Goal: Information Seeking & Learning: Learn about a topic

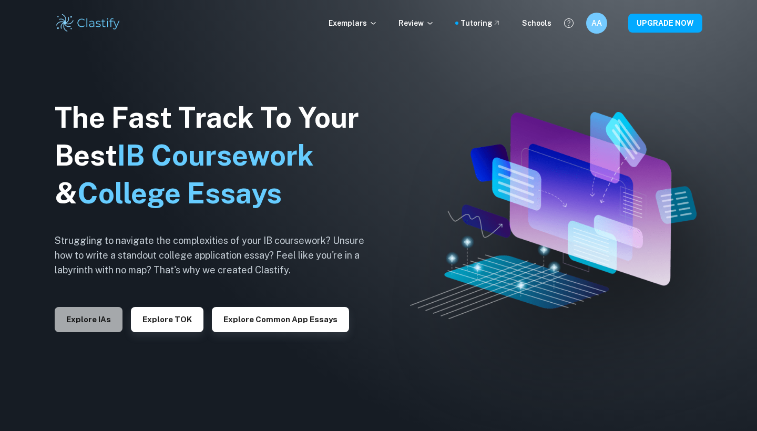
click at [99, 325] on button "Explore IAs" at bounding box center [89, 319] width 68 height 25
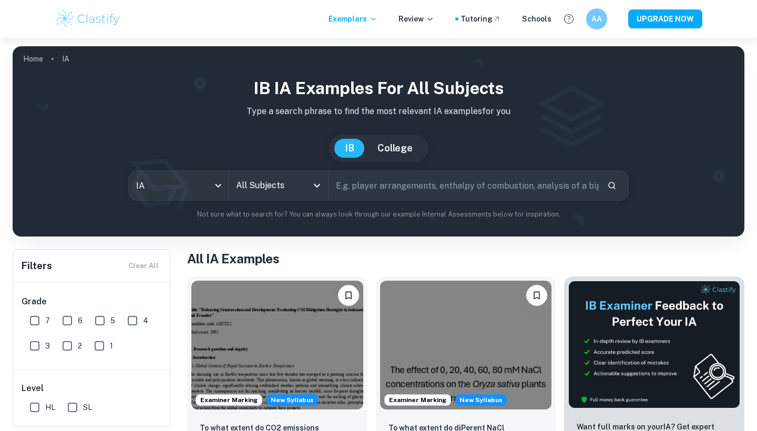
click at [177, 201] on div "IB IA examples for all subjects Type a search phrase to find the most relevant …" at bounding box center [378, 148] width 715 height 144
click at [241, 186] on input "All Subjects" at bounding box center [271, 186] width 74 height 20
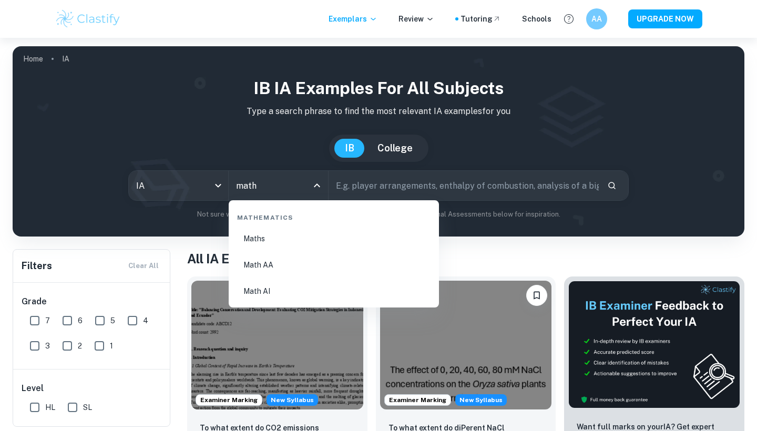
click at [294, 292] on li "Math AI" at bounding box center [334, 291] width 202 height 24
type input "Math AI"
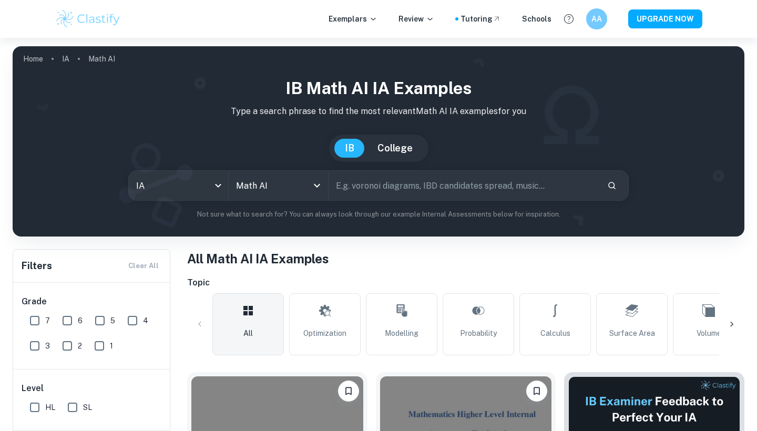
scroll to position [196, 0]
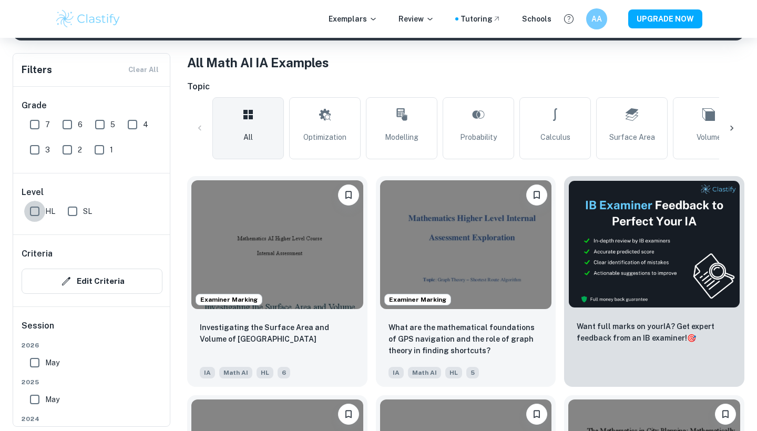
click at [26, 209] on input "HL" at bounding box center [34, 211] width 21 height 21
checkbox input "true"
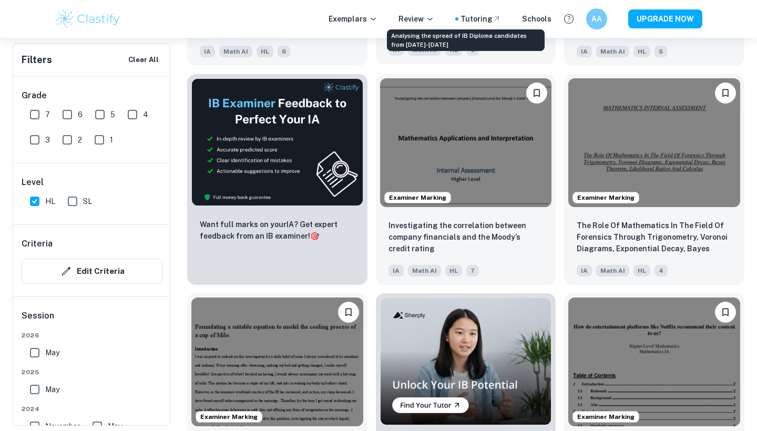
scroll to position [1643, 0]
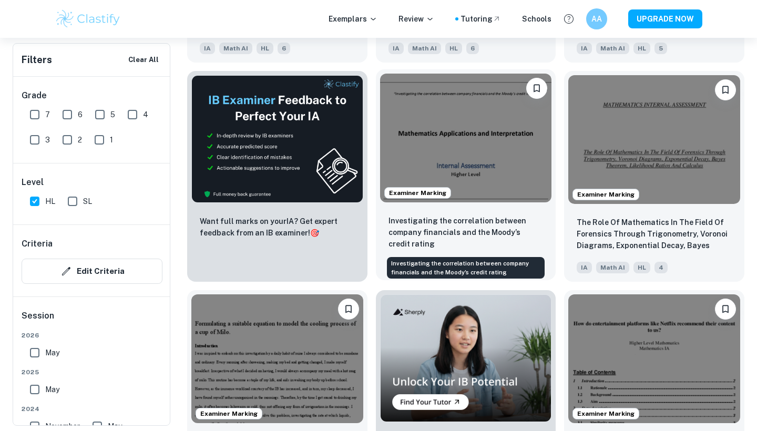
click at [467, 240] on p "Investigating the correlation between company financials and the Moody’s credit…" at bounding box center [466, 232] width 155 height 35
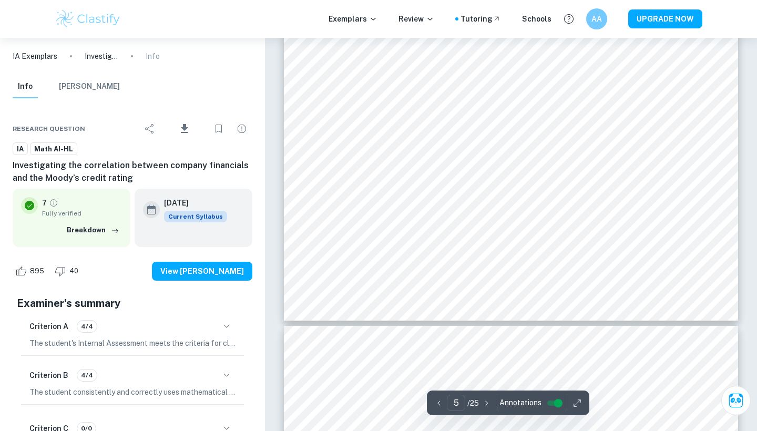
scroll to position [3252, 0]
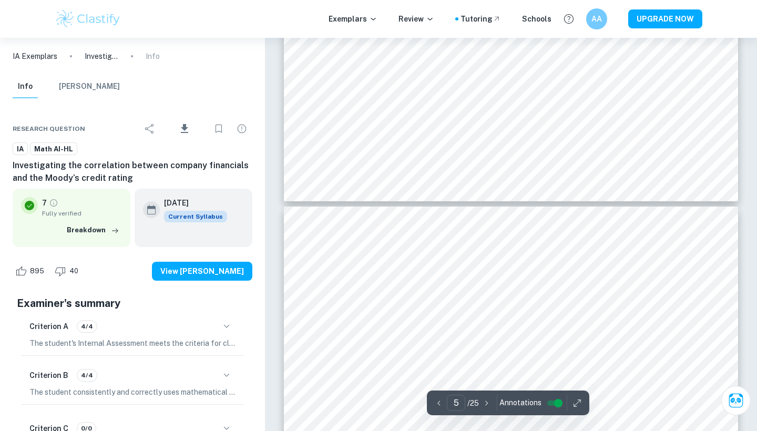
type input "6"
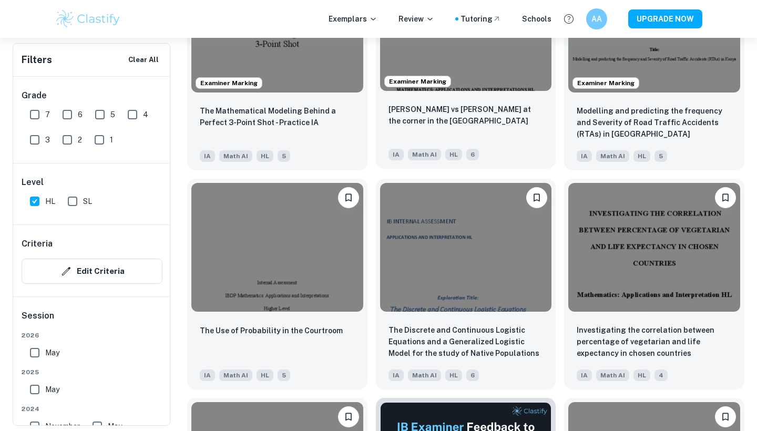
scroll to position [2414, 0]
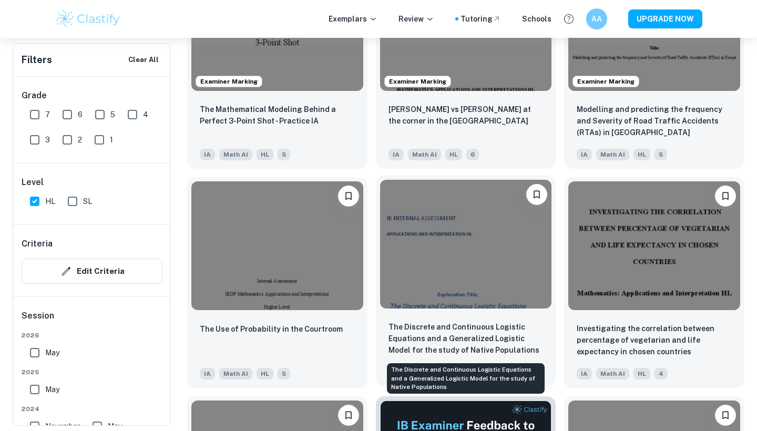
click at [513, 345] on p "The Discrete and Continuous Logistic Equations and a Generalized Logistic Model…" at bounding box center [466, 338] width 155 height 35
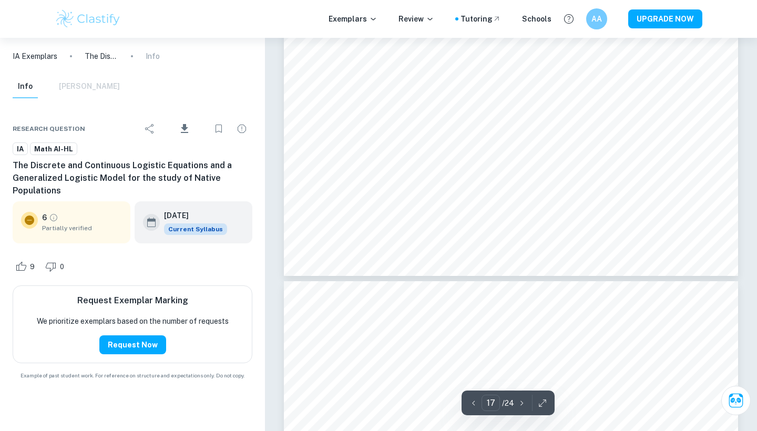
scroll to position [11101, 0]
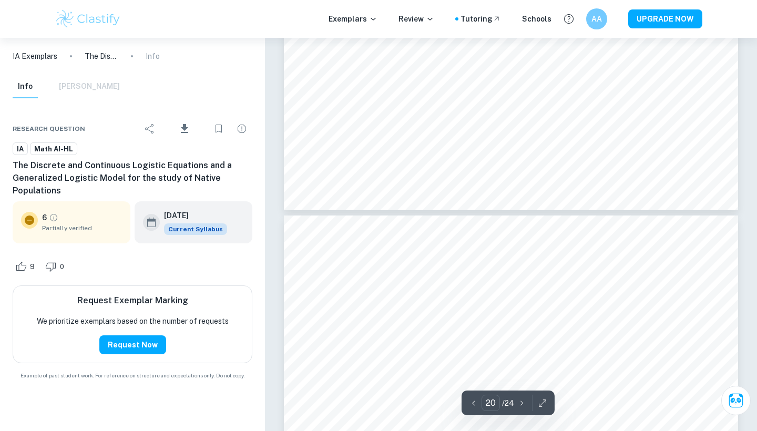
type input "21"
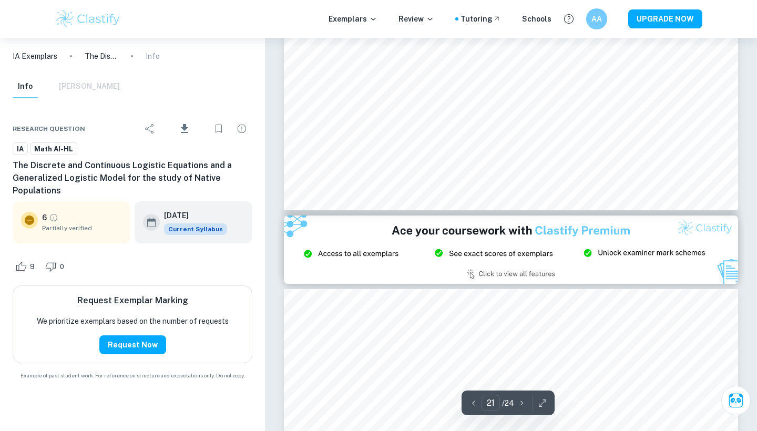
scroll to position [13185, 0]
